Goal: Find specific page/section: Find specific page/section

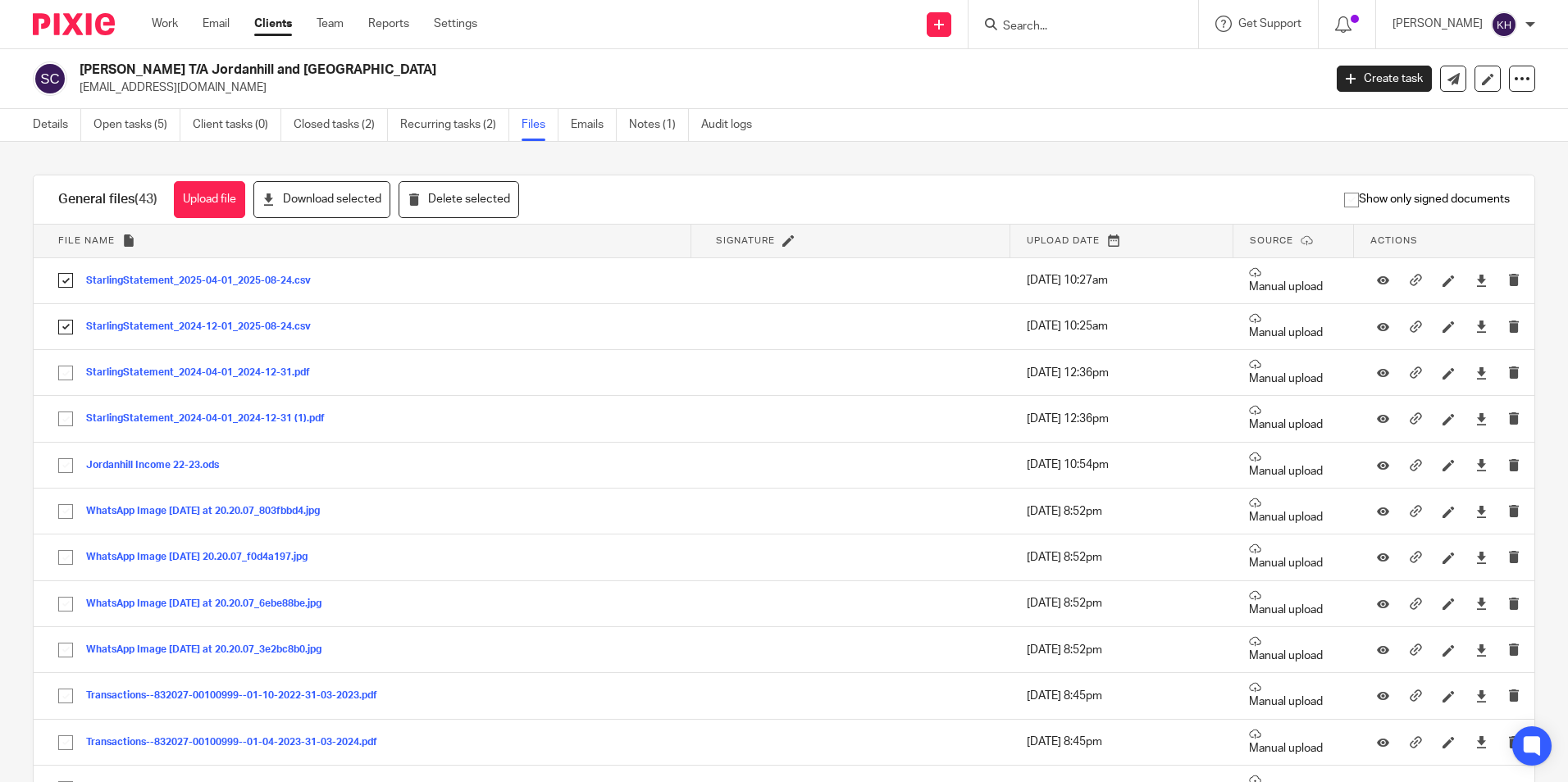
click at [1041, 22] on input "Search" at bounding box center [1075, 27] width 148 height 15
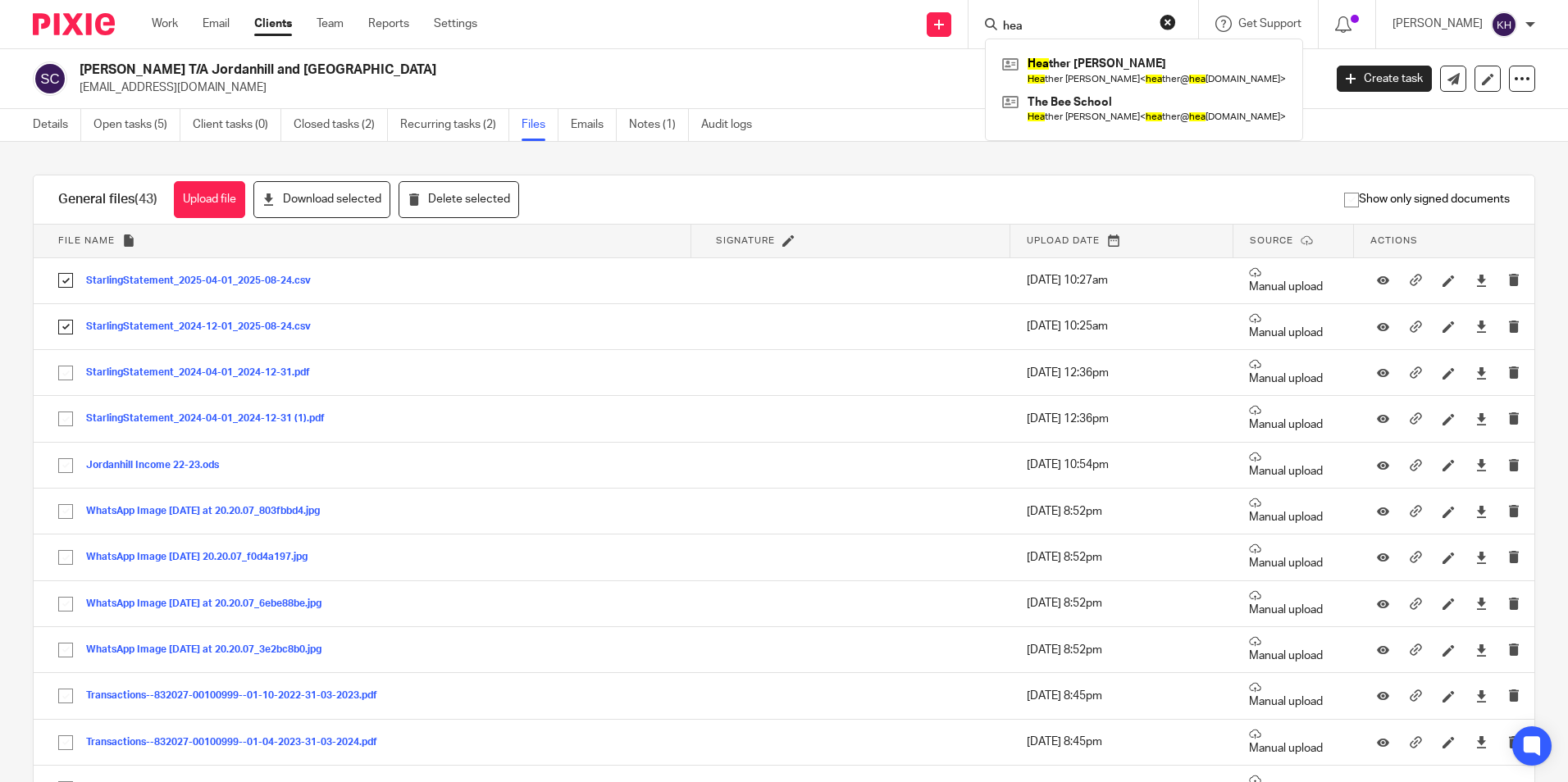
type input "hea"
click at [1043, 128] on div "Hea ther Jackson Hea ther Jackson < hea ther@ hea therjackson.co.uk > The Bee S…" at bounding box center [1143, 89] width 318 height 102
click at [1042, 110] on link at bounding box center [1144, 109] width 292 height 37
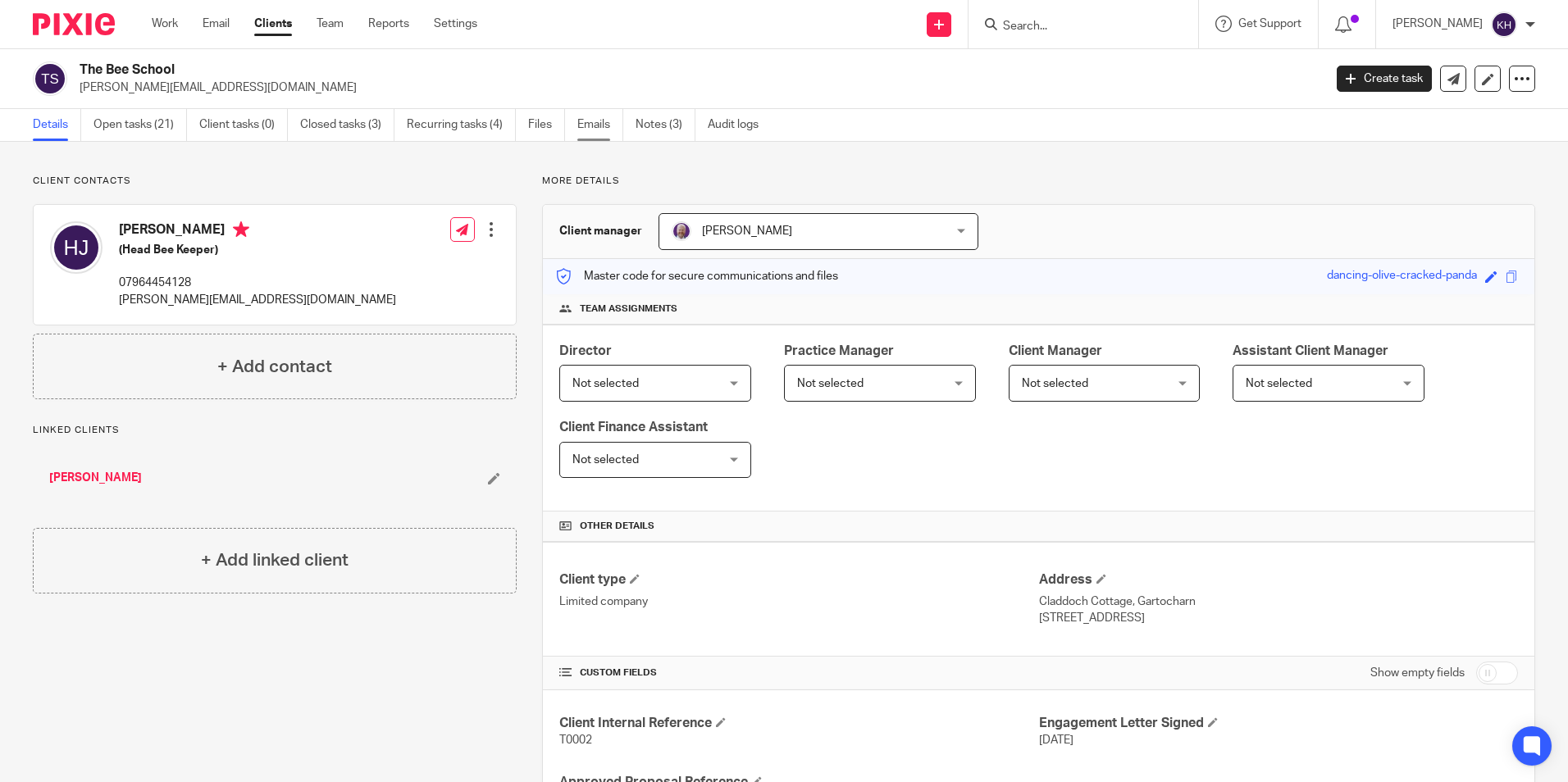
click at [589, 120] on link "Emails" at bounding box center [599, 125] width 46 height 32
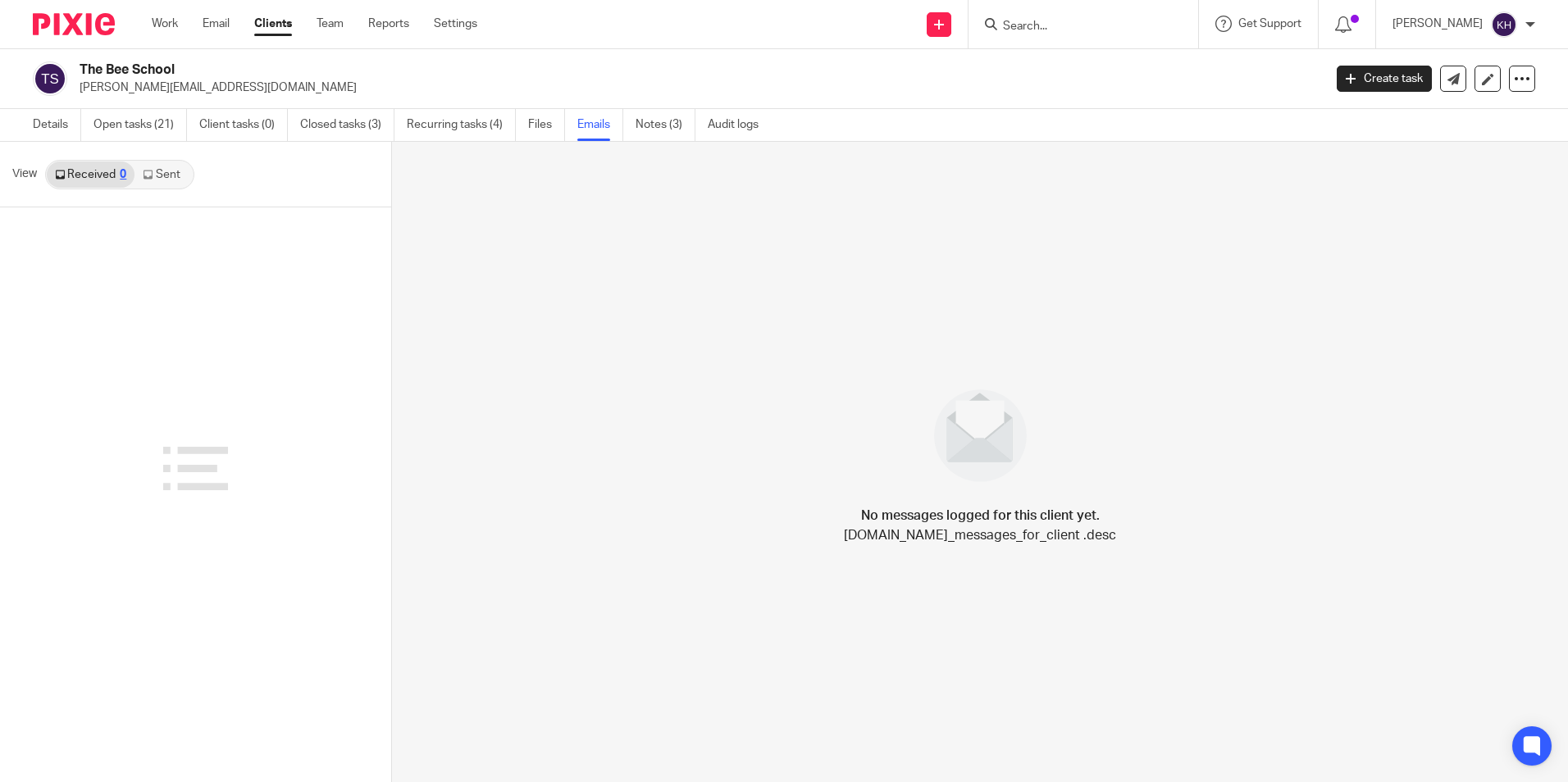
click at [175, 176] on link "Sent" at bounding box center [163, 175] width 57 height 27
